Goal: Navigation & Orientation: Find specific page/section

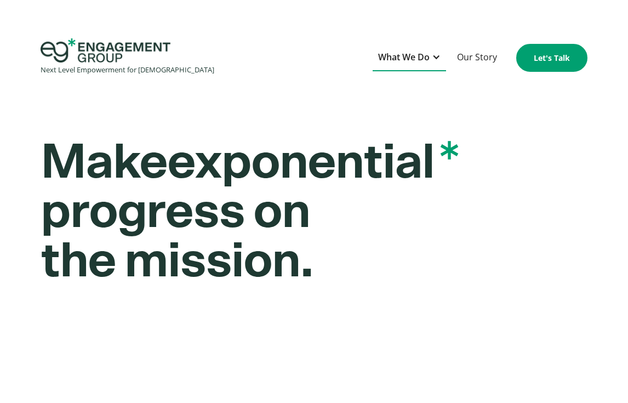
click at [435, 61] on div at bounding box center [436, 57] width 9 height 9
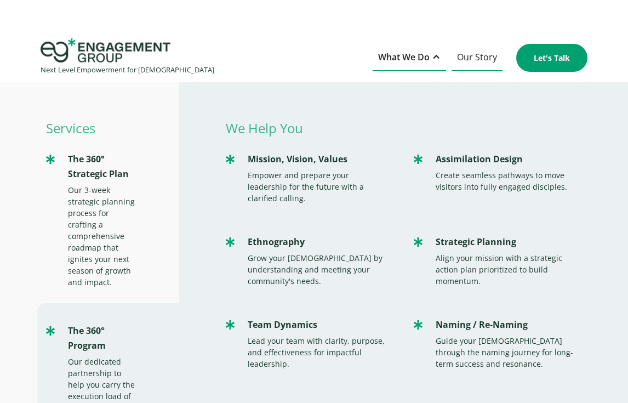
click at [466, 55] on link "Our Story" at bounding box center [477, 57] width 51 height 27
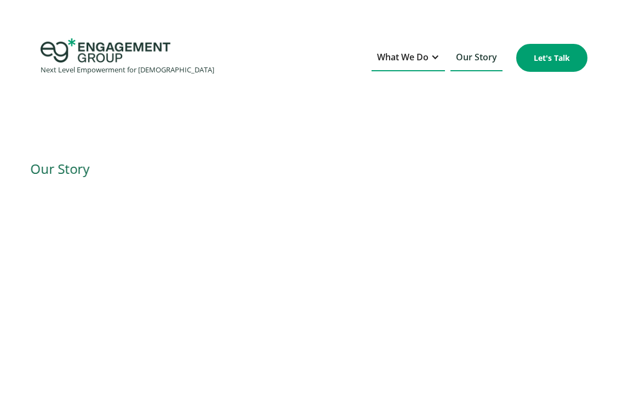
click at [431, 59] on div at bounding box center [435, 57] width 9 height 9
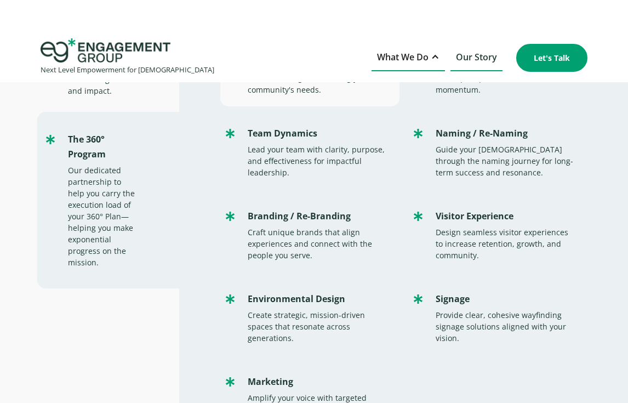
scroll to position [222, 0]
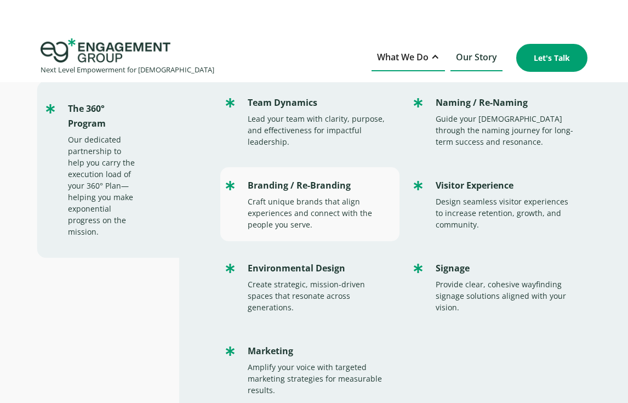
click at [339, 208] on div "Craft unique brands that align experiences and connect with the people you serv…" at bounding box center [318, 213] width 141 height 35
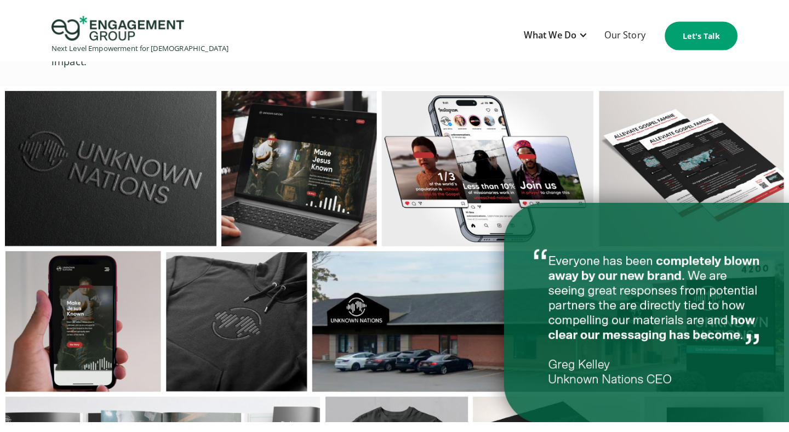
scroll to position [2846, 0]
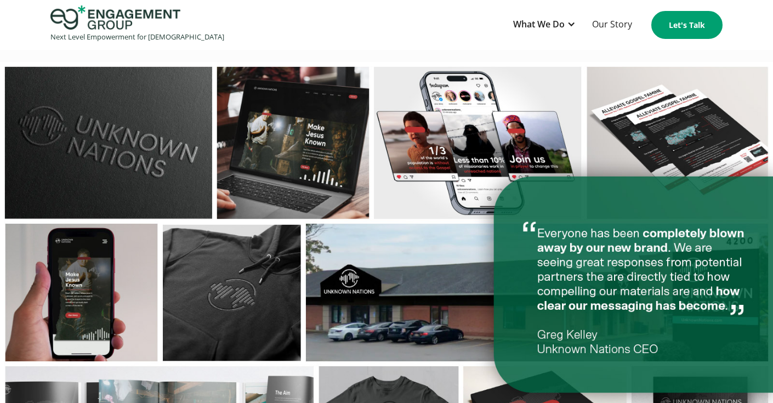
click at [628, 401] on img at bounding box center [386, 285] width 773 height 446
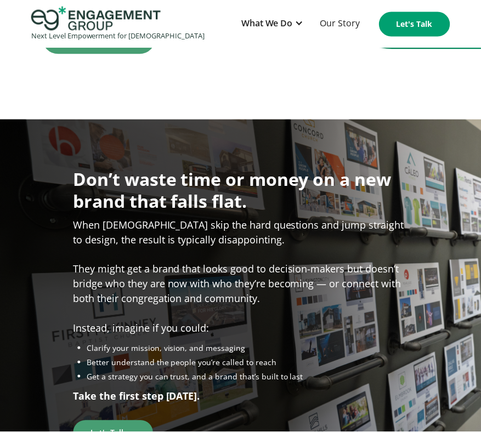
scroll to position [2821, 0]
